Goal: Information Seeking & Learning: Learn about a topic

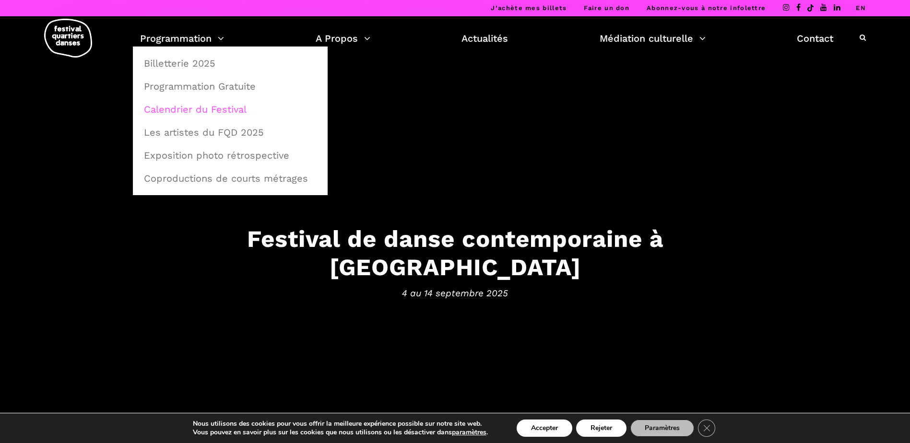
click at [205, 109] on link "Calendrier du Festival" at bounding box center [230, 109] width 184 height 22
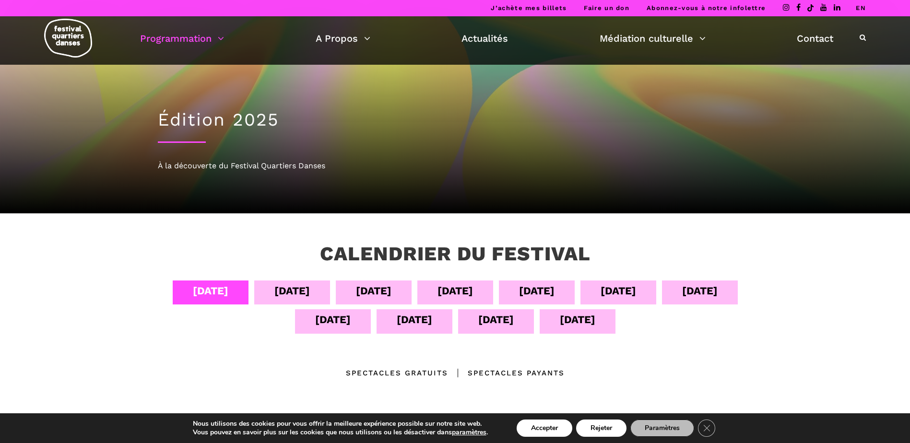
click at [288, 289] on div "[DATE]" at bounding box center [293, 291] width 36 height 17
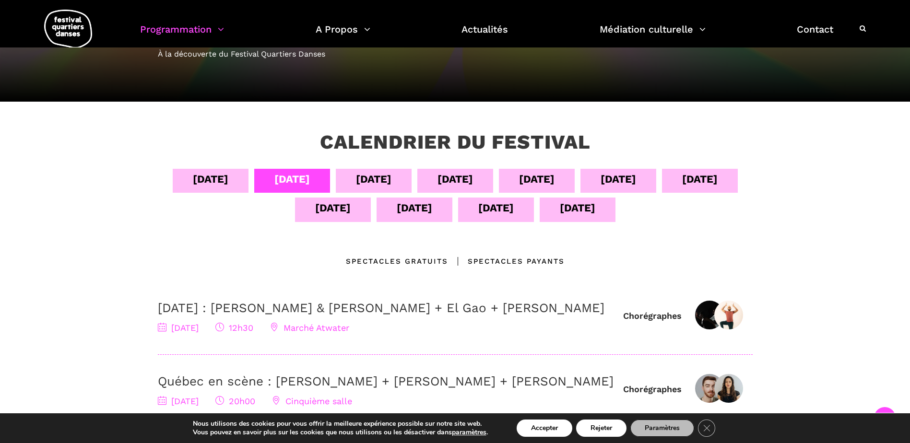
scroll to position [192, 0]
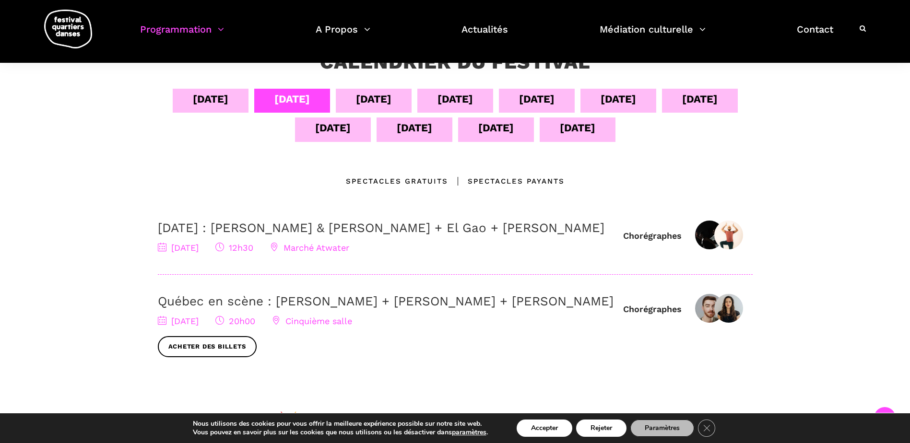
click at [369, 92] on div "[DATE]" at bounding box center [374, 99] width 36 height 17
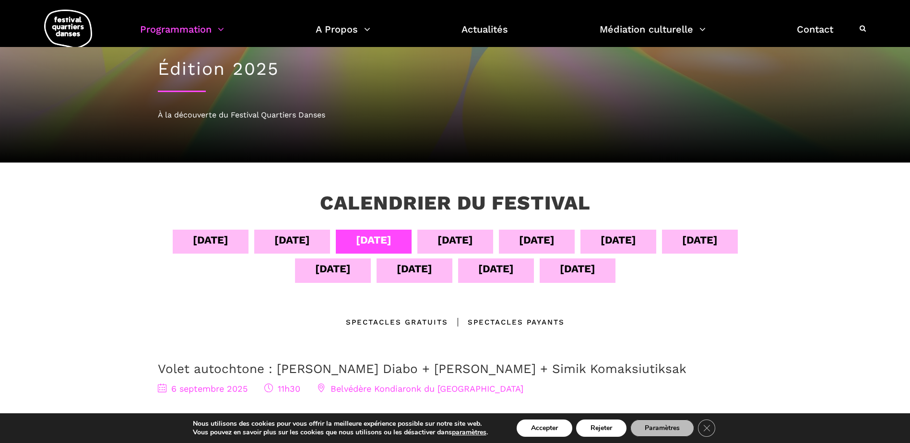
scroll to position [48, 0]
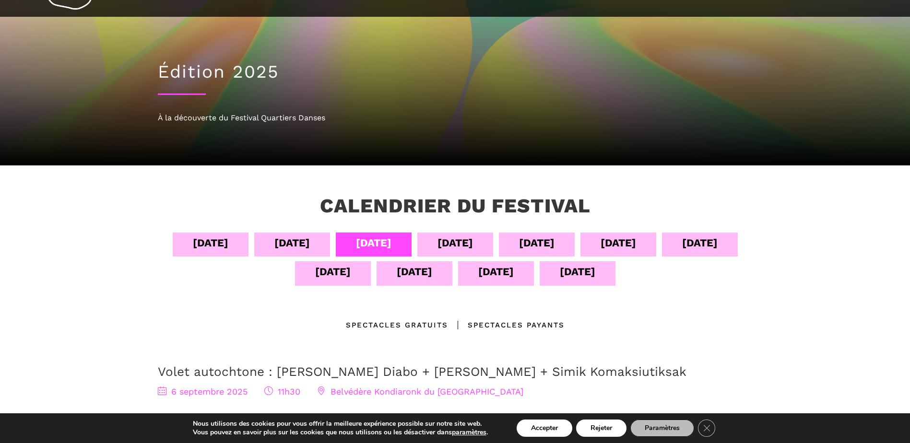
click at [457, 243] on div "[DATE]" at bounding box center [456, 243] width 36 height 17
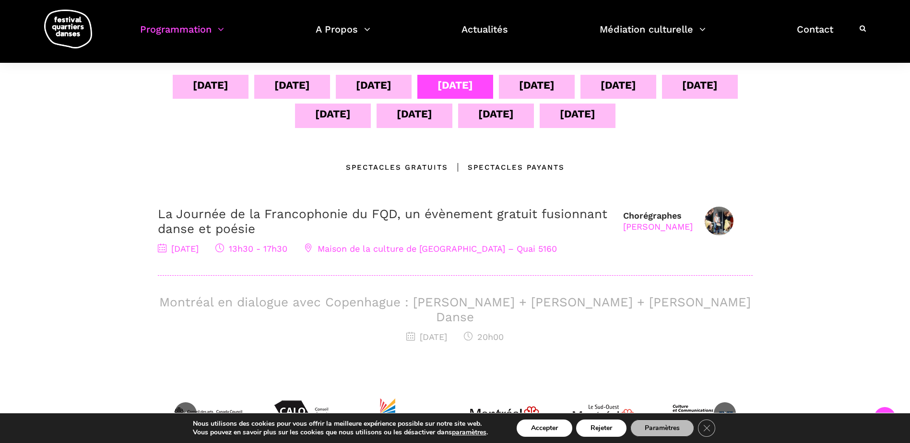
scroll to position [192, 0]
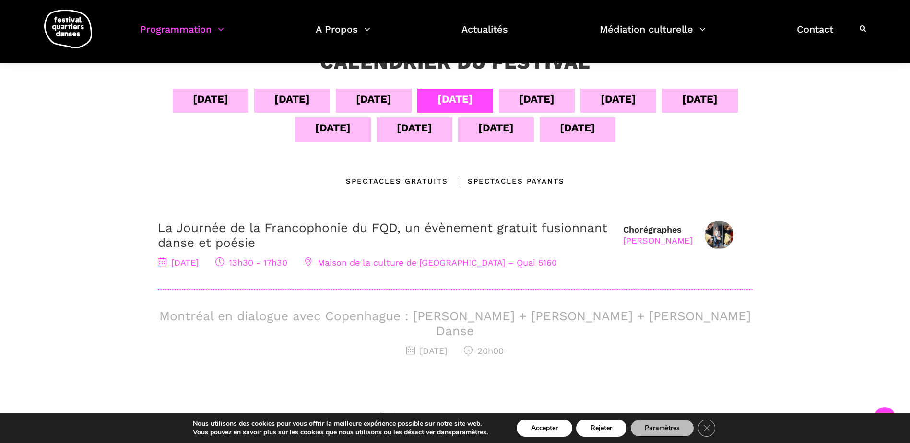
click at [542, 99] on div "[DATE]" at bounding box center [537, 99] width 36 height 17
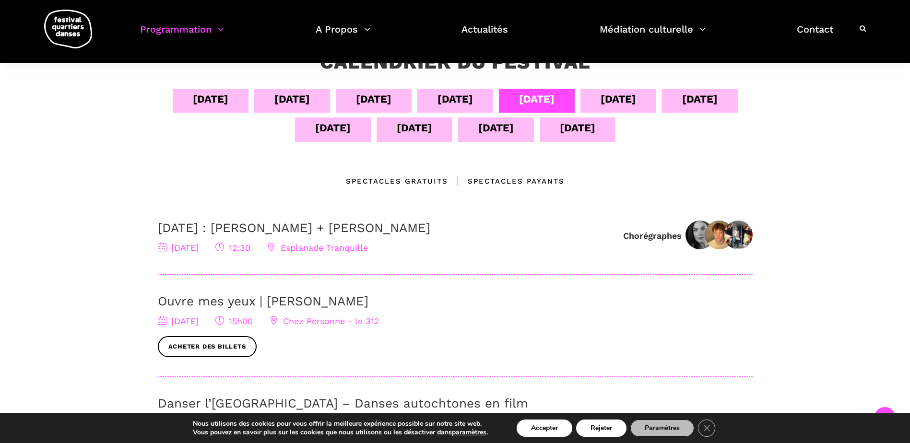
click at [635, 97] on div "[DATE]" at bounding box center [619, 99] width 36 height 17
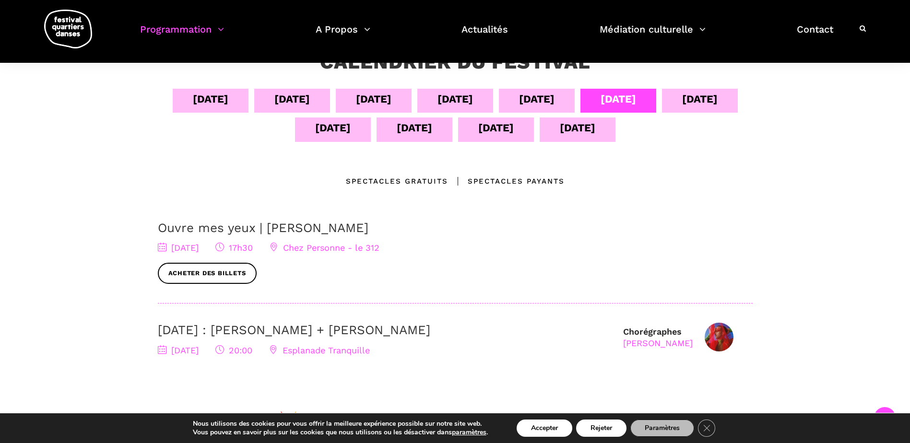
click at [700, 103] on div "[DATE]" at bounding box center [701, 99] width 36 height 17
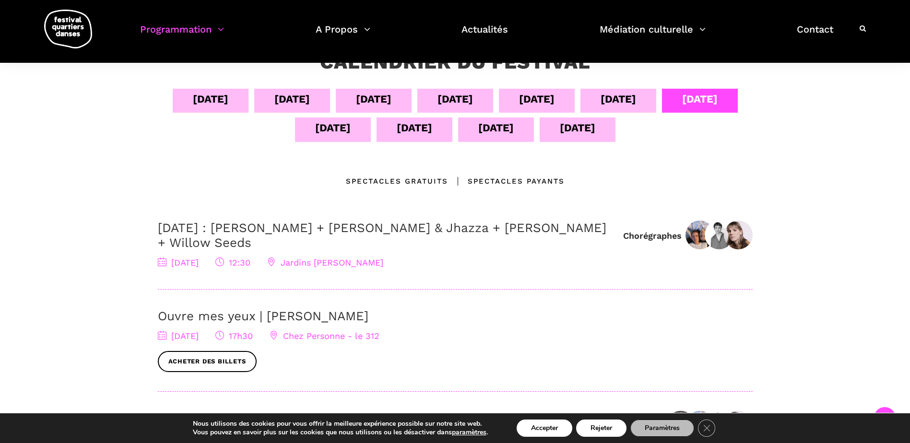
click at [343, 134] on div "[DATE]" at bounding box center [333, 128] width 36 height 17
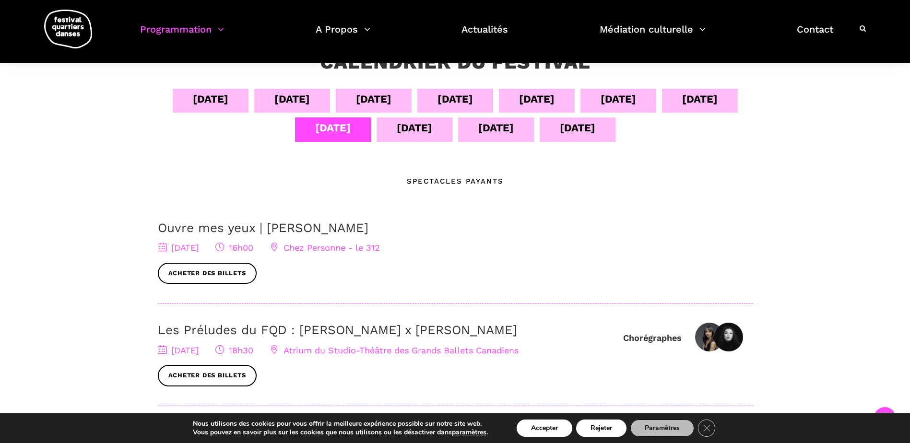
click at [414, 131] on div "[DATE]" at bounding box center [415, 128] width 36 height 17
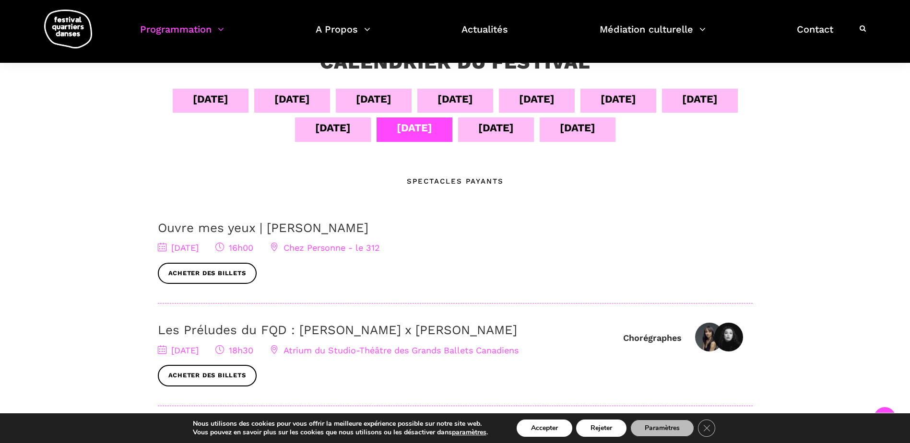
click at [414, 131] on div "[DATE]" at bounding box center [415, 128] width 36 height 17
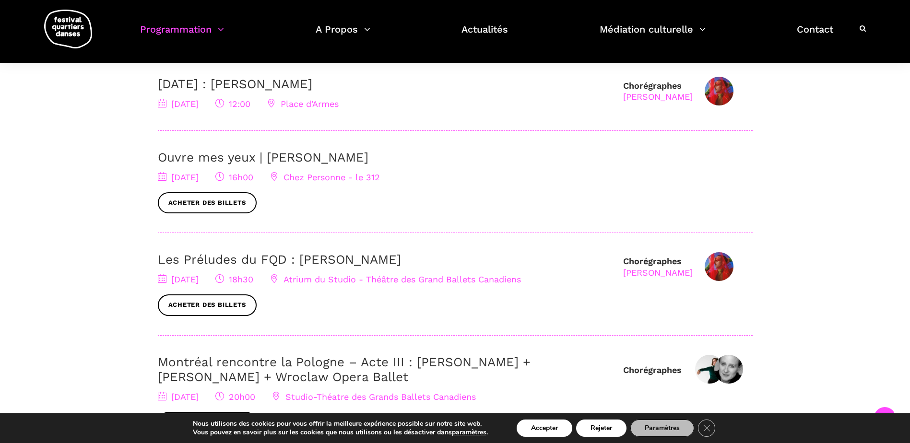
scroll to position [384, 0]
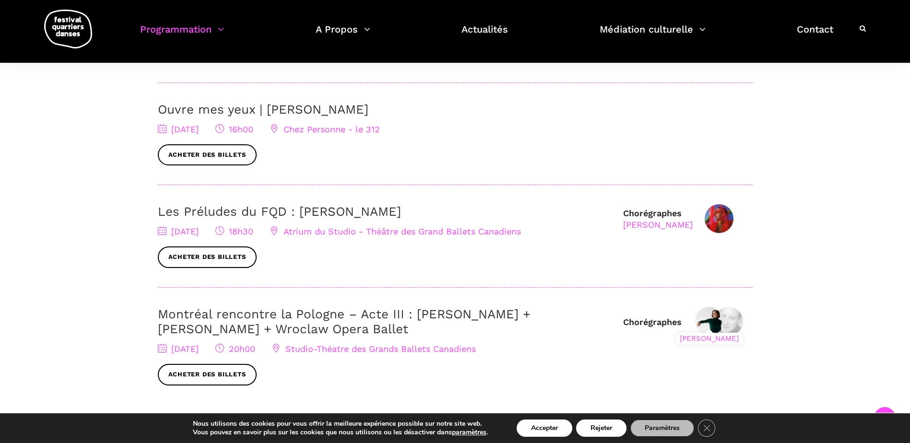
click at [707, 322] on img at bounding box center [709, 321] width 29 height 29
click at [705, 340] on div "[PERSON_NAME]" at bounding box center [709, 339] width 67 height 12
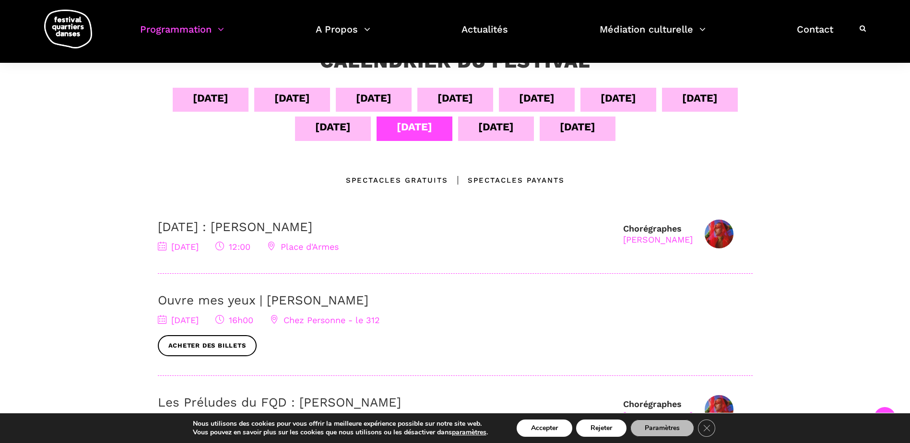
scroll to position [192, 0]
click at [491, 131] on div "[DATE]" at bounding box center [497, 128] width 36 height 17
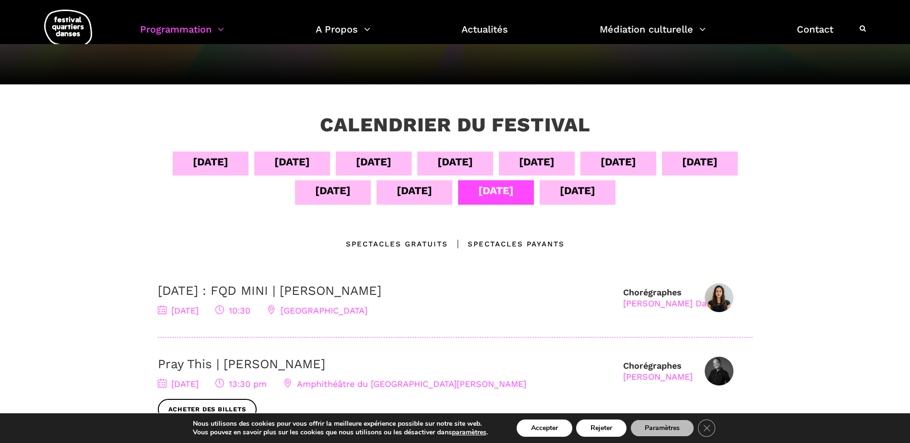
scroll to position [0, 0]
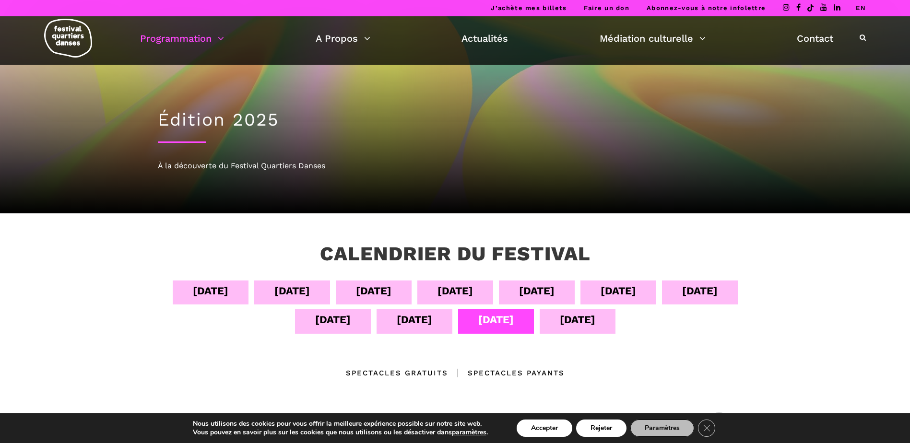
click at [582, 325] on div "[DATE]" at bounding box center [578, 319] width 36 height 17
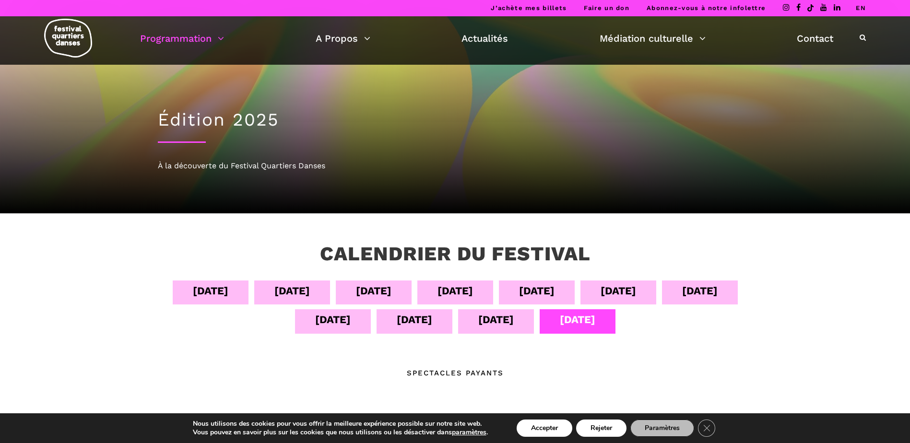
click at [286, 295] on div "[DATE]" at bounding box center [293, 291] width 36 height 17
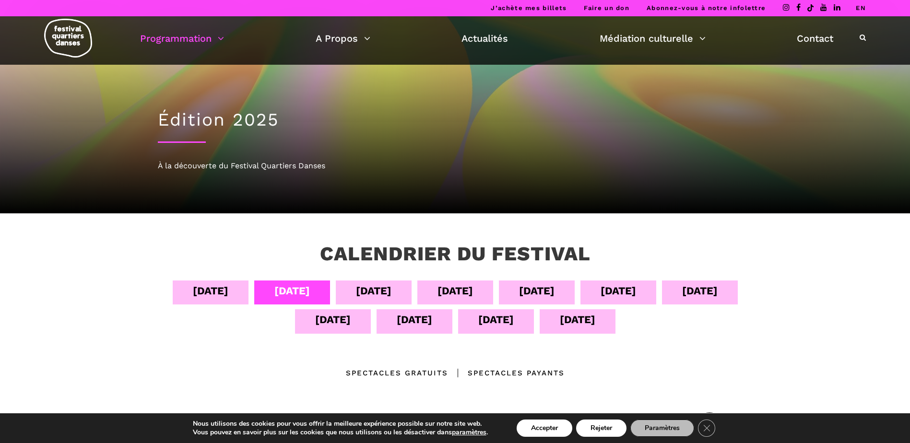
click at [367, 296] on div "[DATE]" at bounding box center [374, 291] width 36 height 17
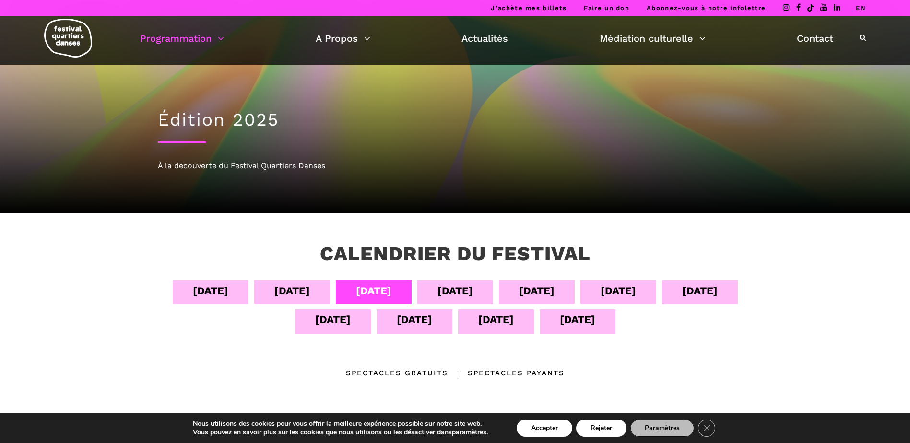
click at [472, 295] on div "[DATE]" at bounding box center [456, 291] width 36 height 17
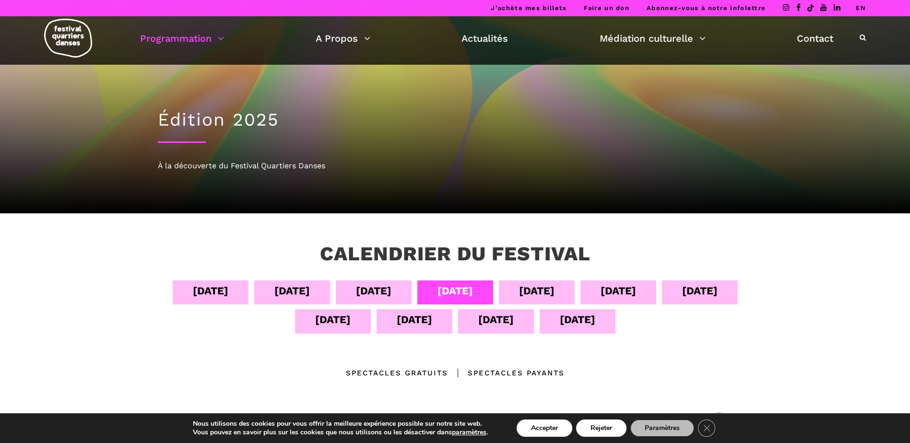
drag, startPoint x: 472, startPoint y: 295, endPoint x: 548, endPoint y: 296, distance: 75.8
click at [548, 296] on div "[DATE]" at bounding box center [537, 291] width 36 height 17
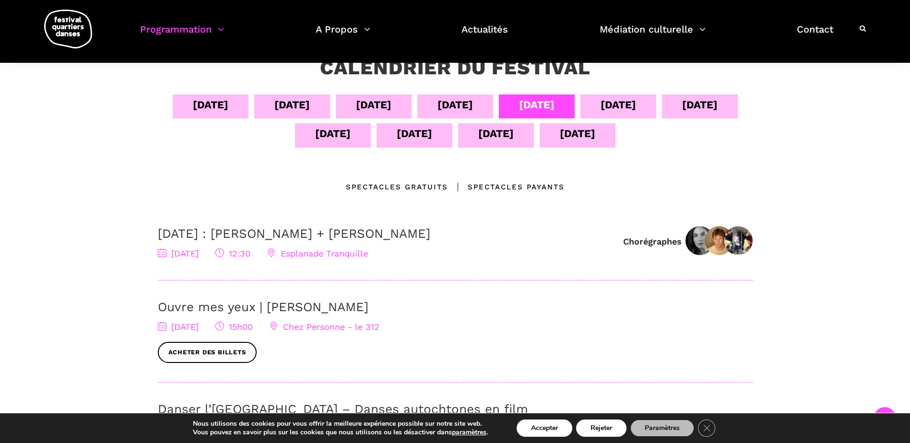
scroll to position [48, 0]
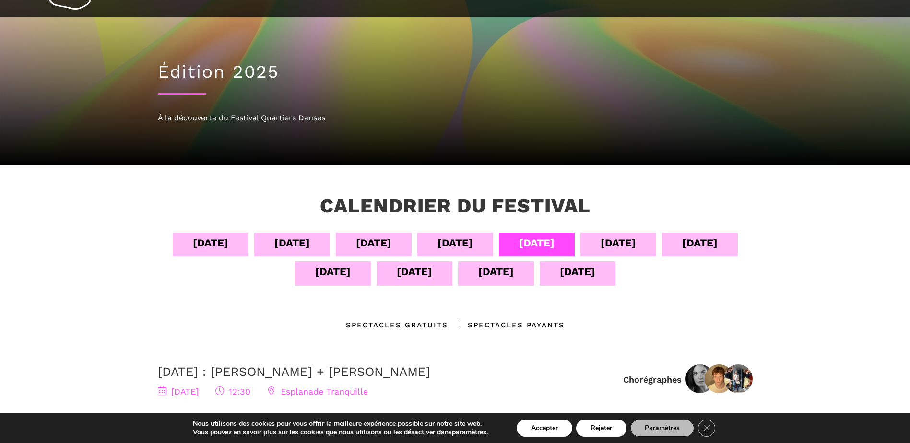
click at [204, 245] on div "[DATE]" at bounding box center [211, 243] width 36 height 17
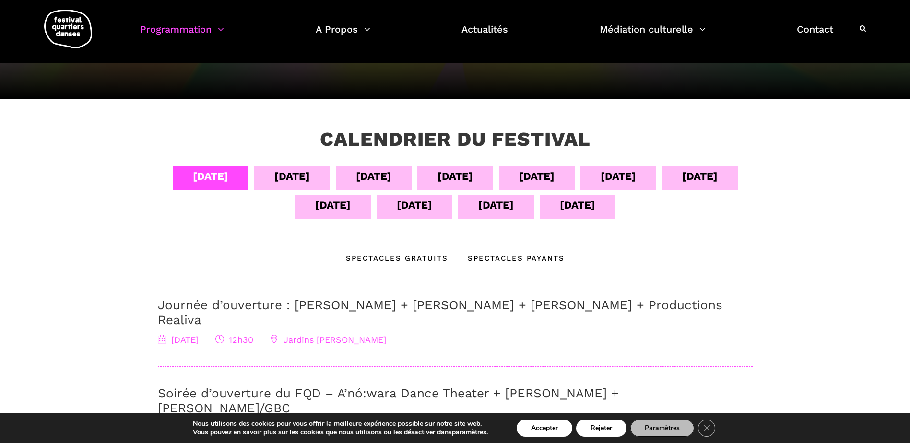
scroll to position [96, 0]
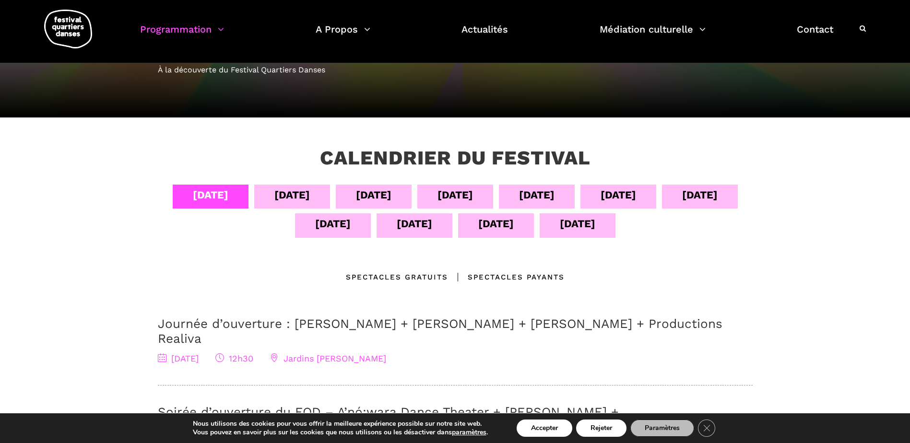
click at [289, 198] on div "[DATE]" at bounding box center [293, 195] width 36 height 17
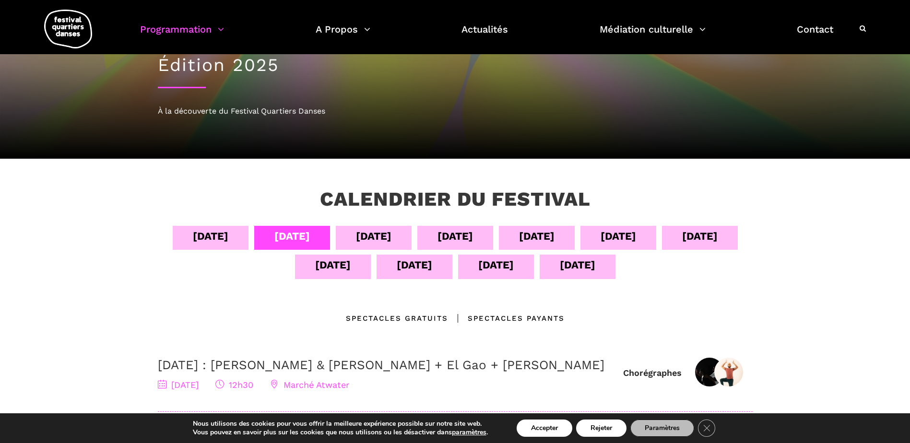
scroll to position [48, 0]
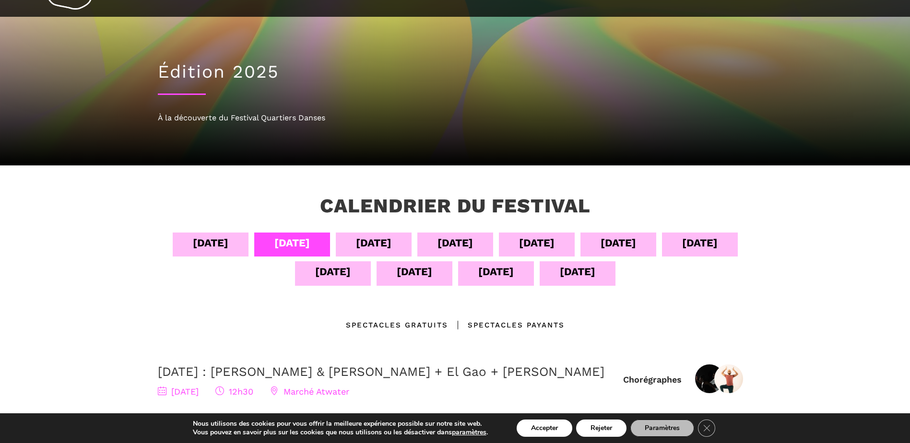
click at [383, 241] on div "[DATE]" at bounding box center [374, 243] width 36 height 17
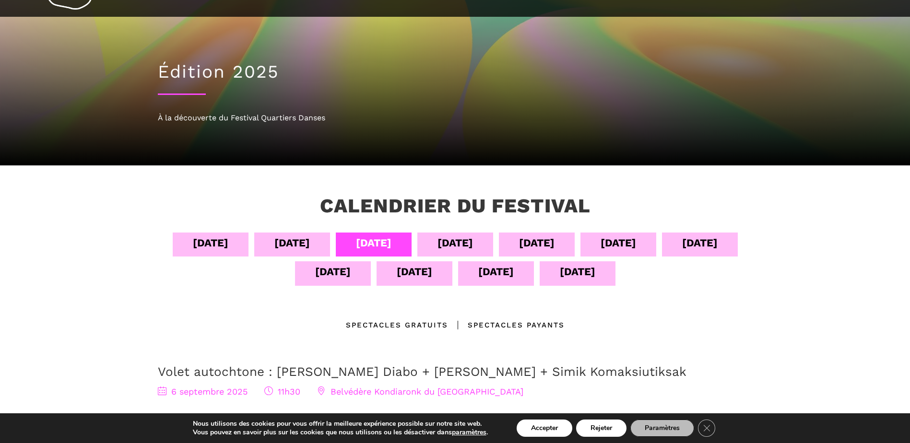
click at [451, 246] on div "[DATE]" at bounding box center [456, 243] width 36 height 17
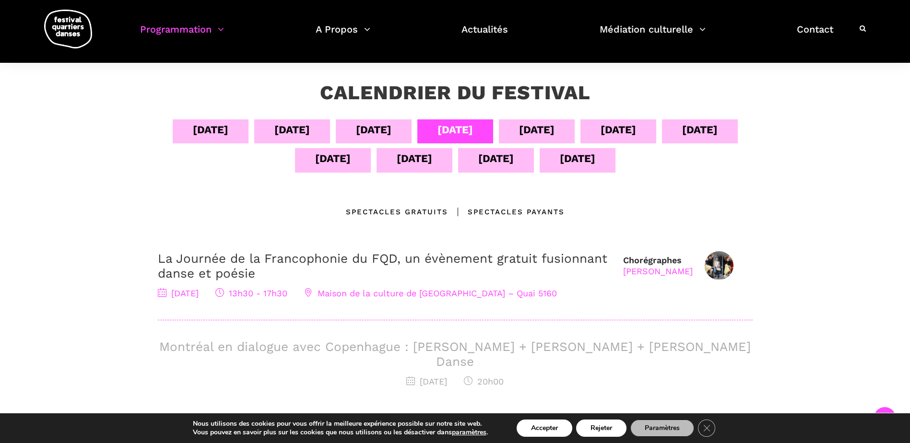
scroll to position [96, 0]
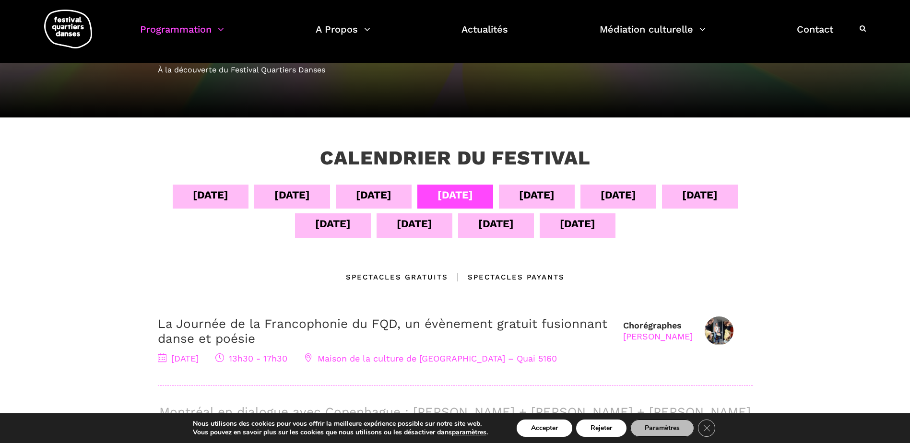
click at [532, 195] on div "[DATE]" at bounding box center [537, 195] width 36 height 17
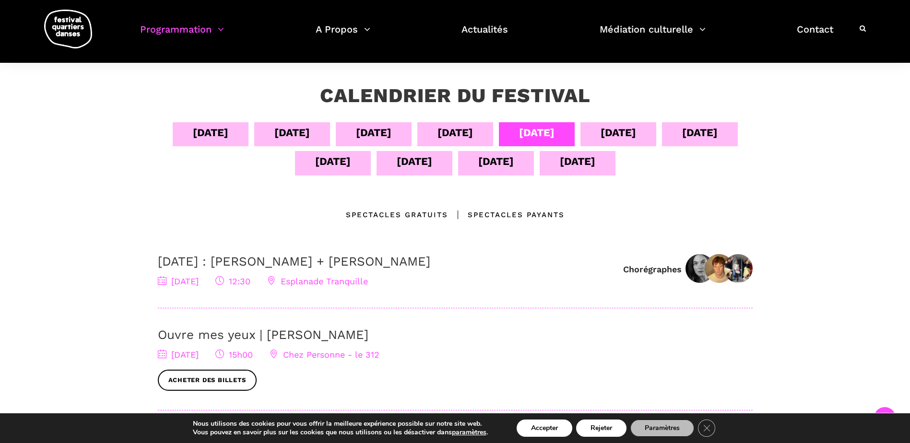
scroll to position [144, 0]
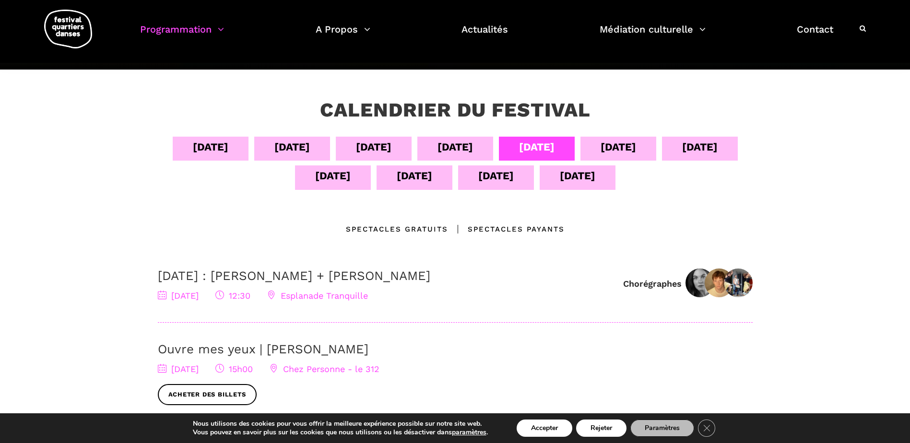
click at [606, 152] on div "[DATE]" at bounding box center [619, 149] width 76 height 24
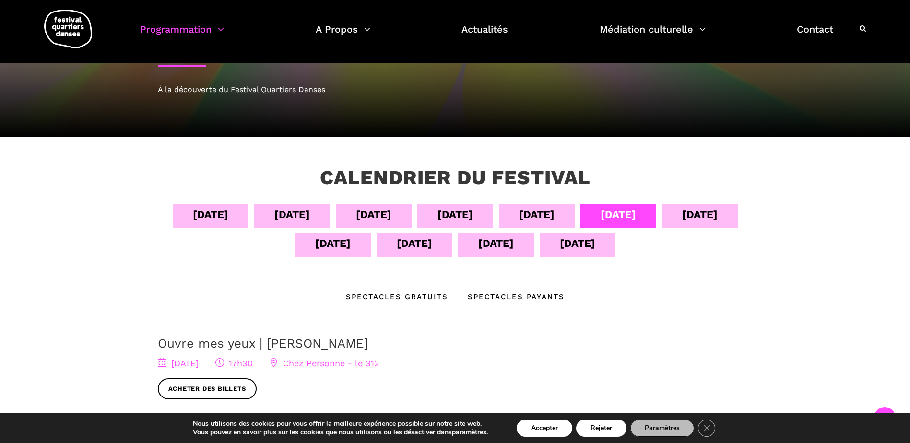
scroll to position [48, 0]
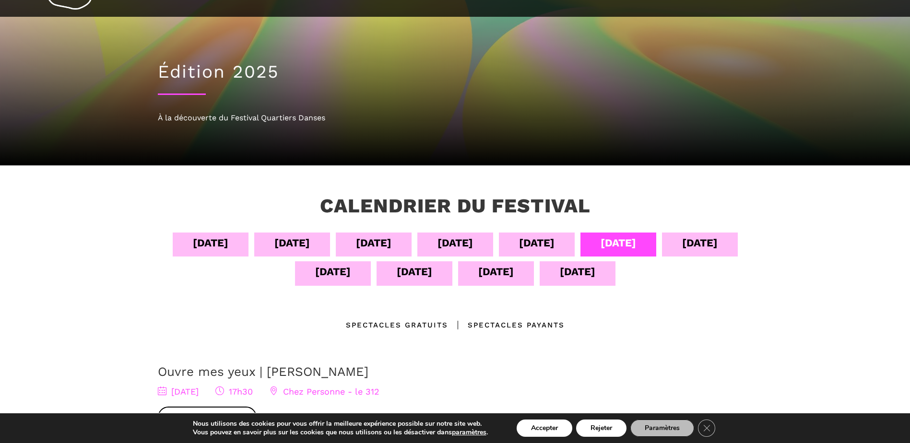
click at [707, 245] on div "[DATE]" at bounding box center [701, 243] width 36 height 17
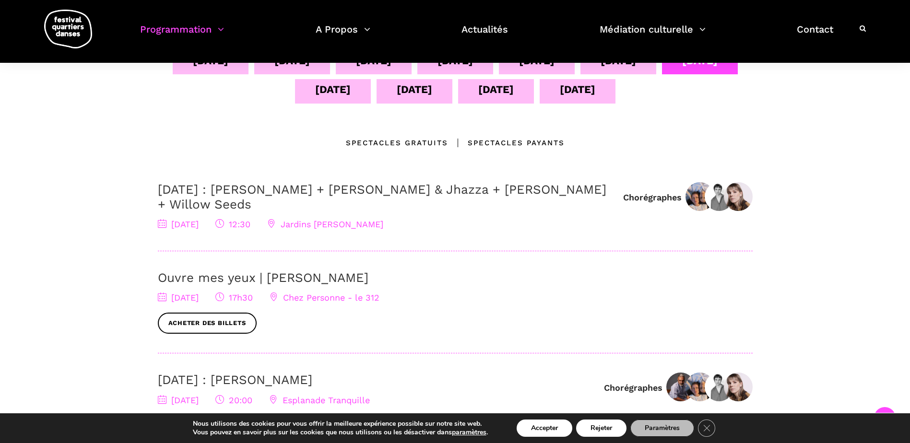
scroll to position [192, 0]
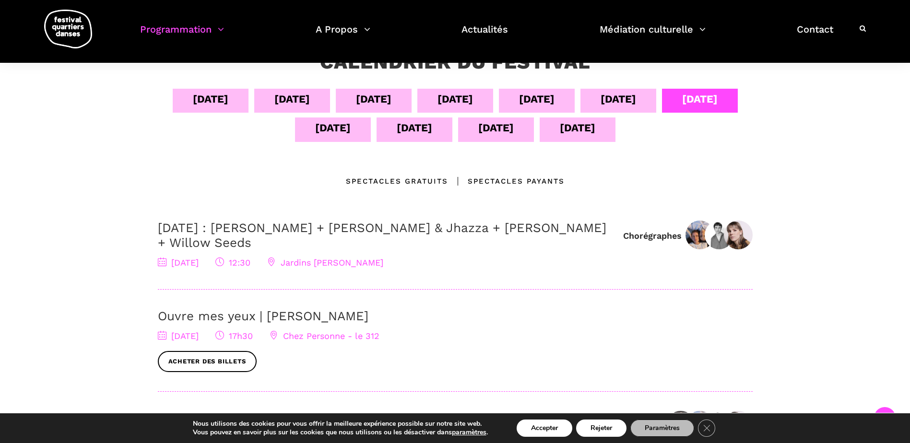
click at [338, 126] on div "[DATE]" at bounding box center [333, 128] width 36 height 17
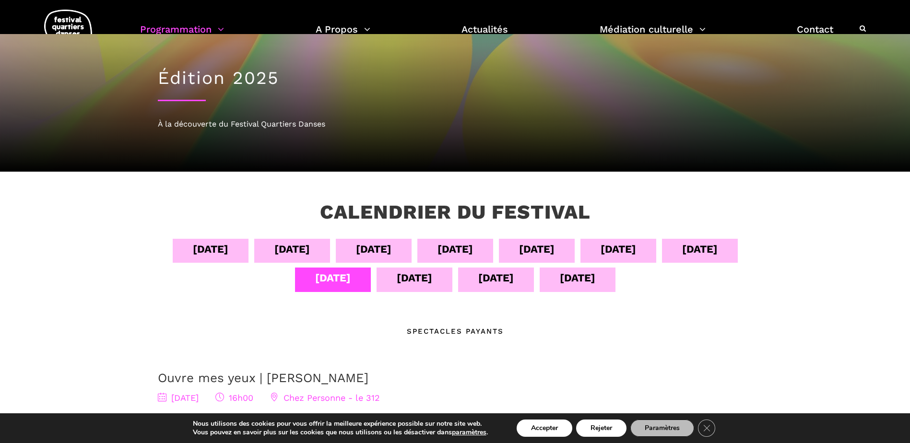
scroll to position [0, 0]
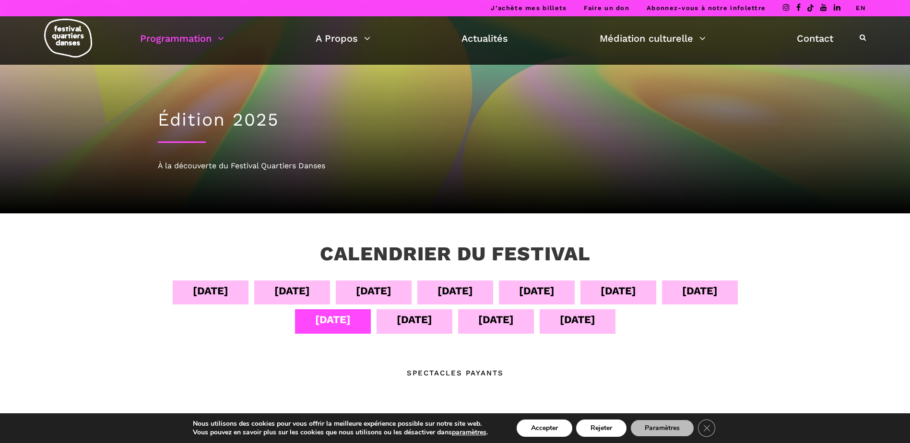
click at [411, 320] on div "[DATE]" at bounding box center [415, 319] width 36 height 17
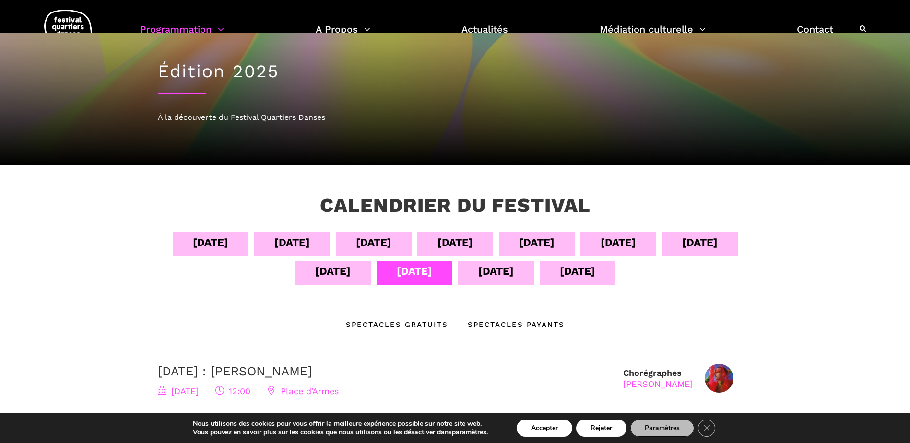
scroll to position [48, 0]
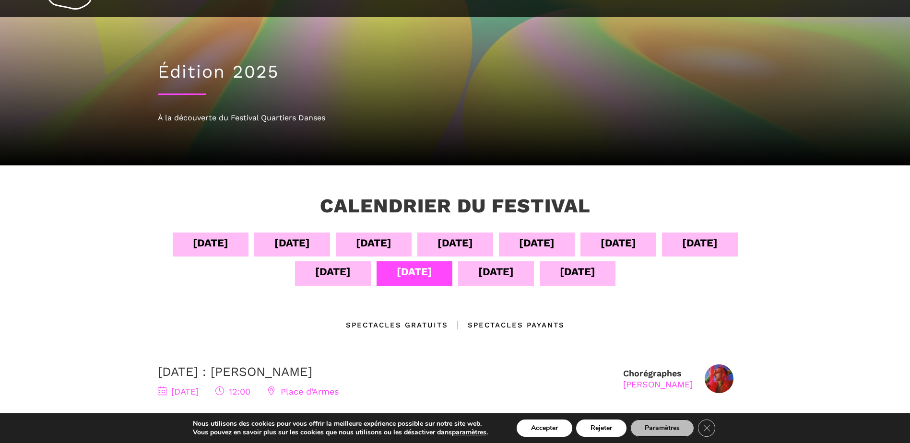
click at [507, 275] on div "[DATE]" at bounding box center [497, 271] width 36 height 17
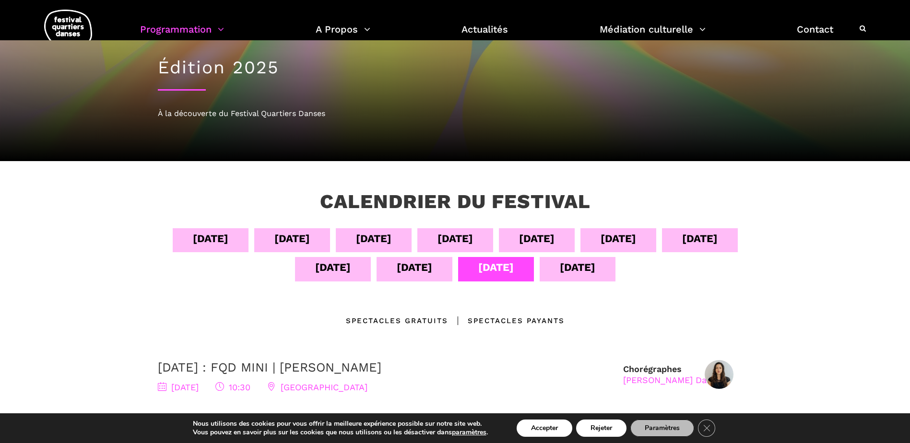
scroll to position [0, 0]
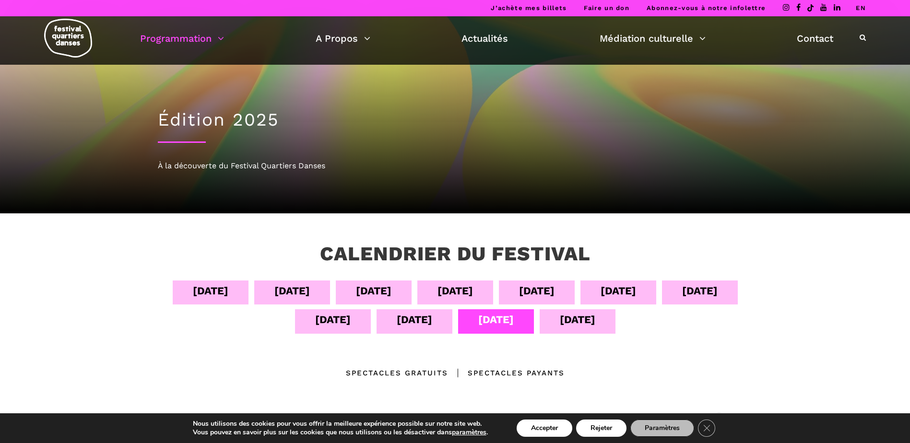
click at [576, 319] on div "[DATE]" at bounding box center [578, 319] width 36 height 17
